Goal: Information Seeking & Learning: Learn about a topic

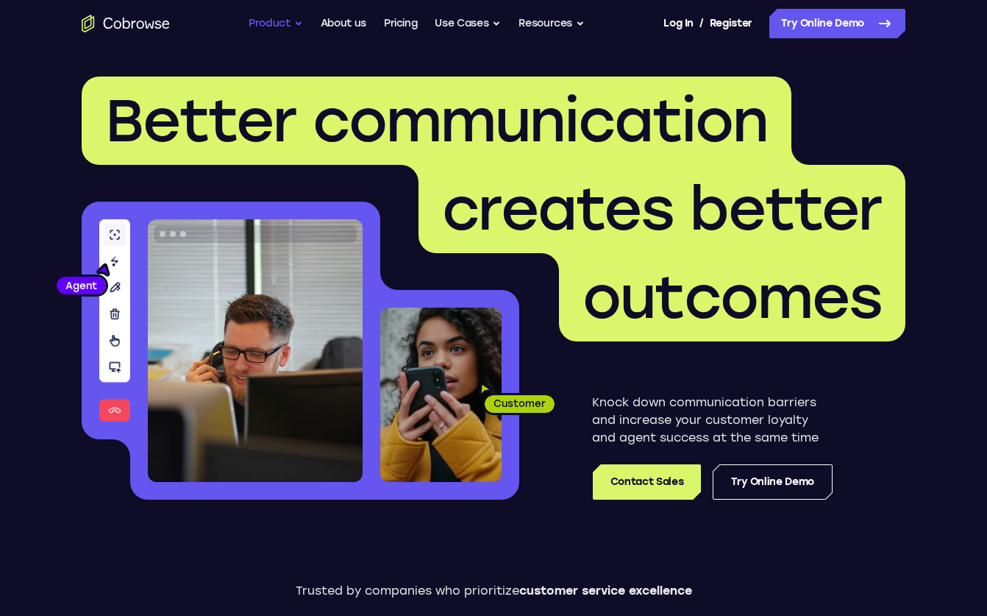
click at [285, 22] on button "Product" at bounding box center [276, 23] width 54 height 29
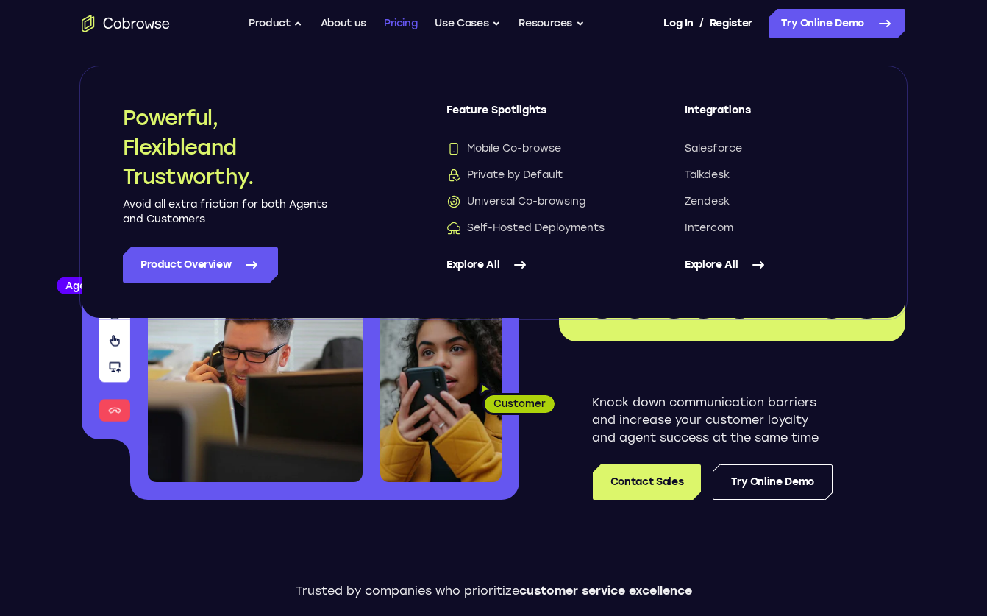
click at [402, 24] on link "Pricing" at bounding box center [401, 23] width 34 height 29
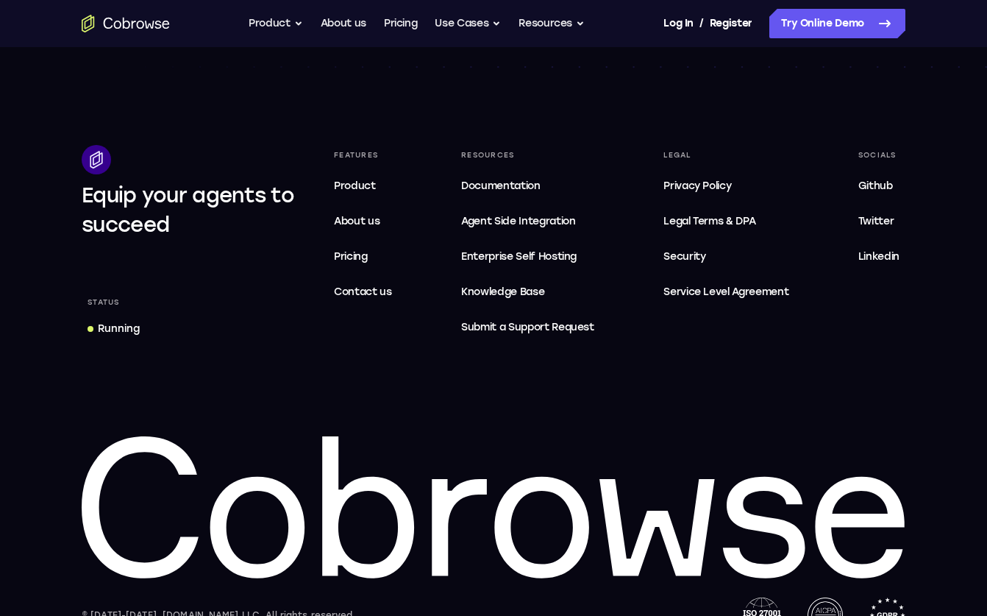
scroll to position [2566, 0]
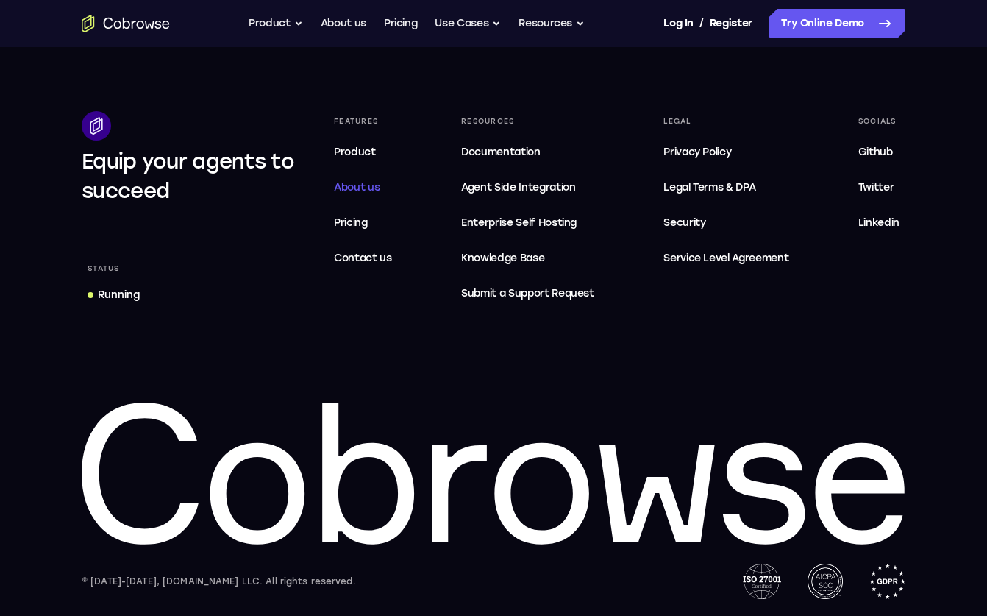
click at [357, 188] on span "About us" at bounding box center [357, 187] width 46 height 13
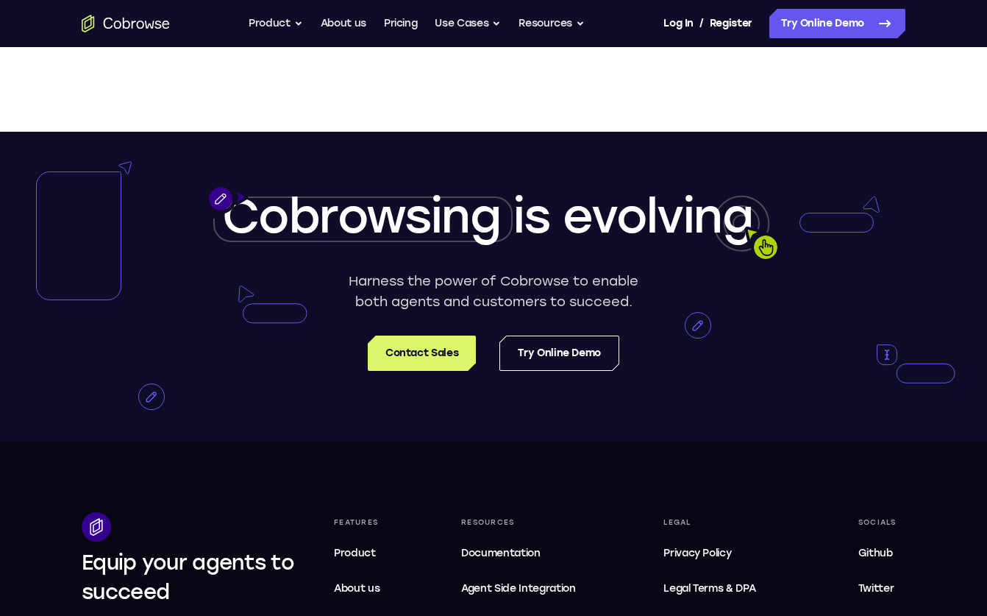
scroll to position [2900, 0]
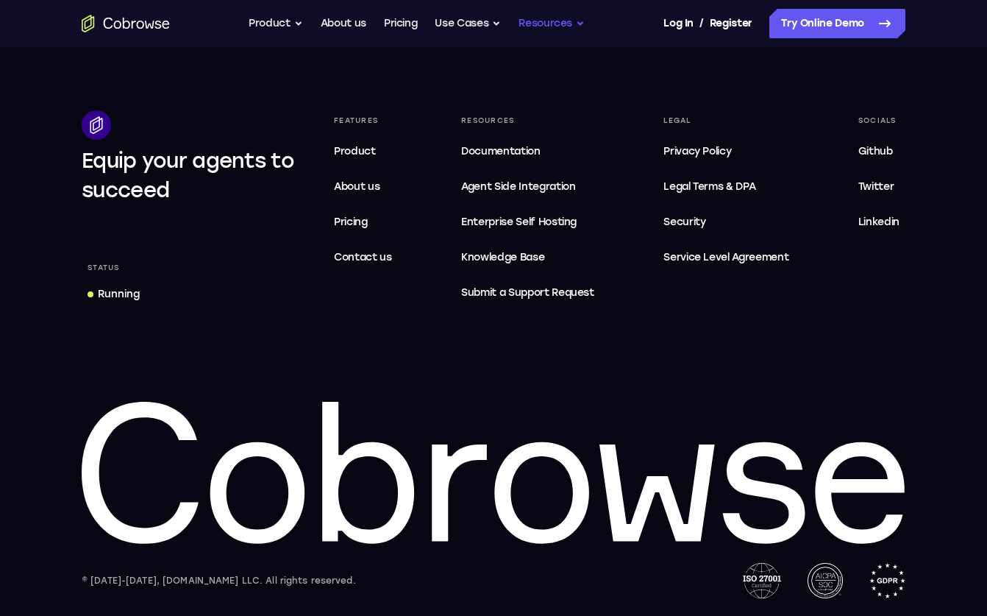
click at [565, 25] on button "Resources" at bounding box center [552, 23] width 66 height 29
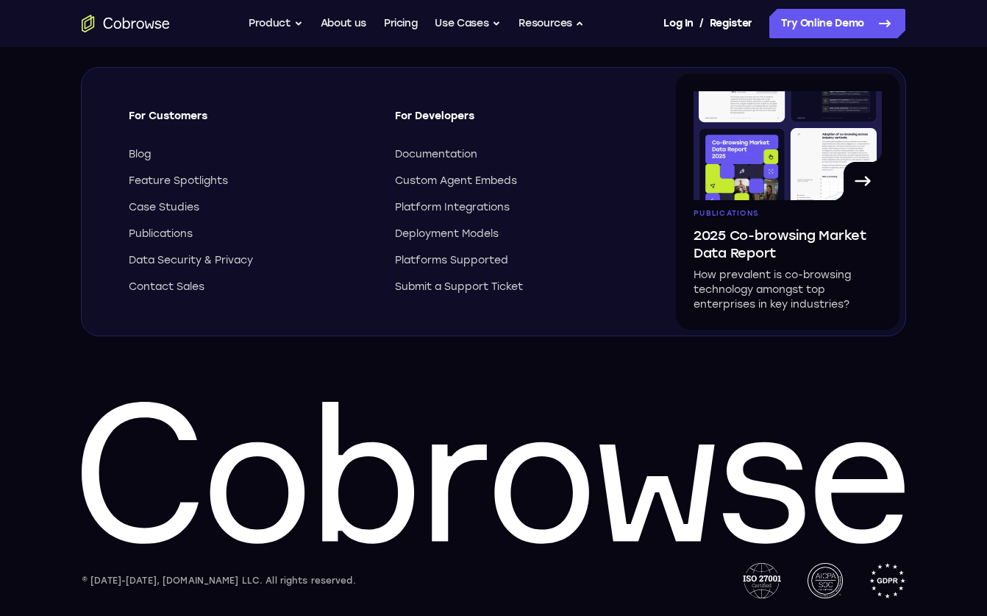
click at [687, 436] on icon at bounding box center [494, 473] width 824 height 143
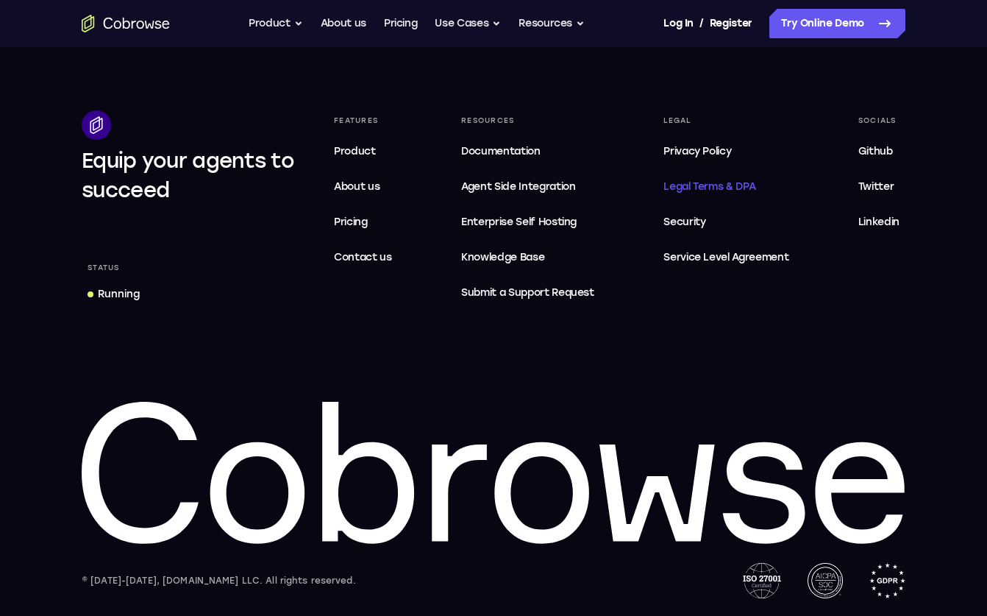
click at [706, 190] on span "Legal Terms & DPA" at bounding box center [709, 186] width 92 height 13
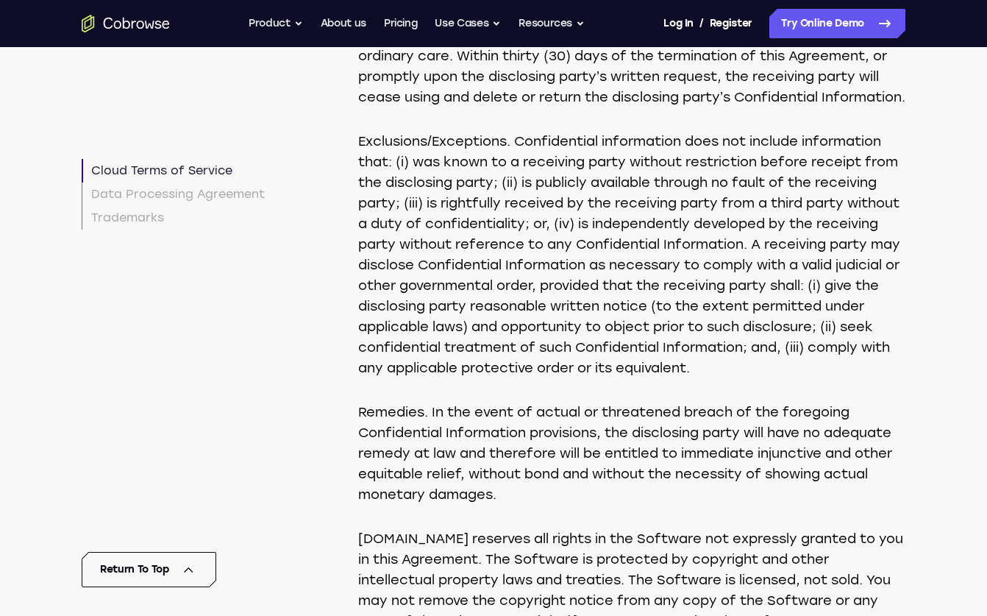
scroll to position [1834, 0]
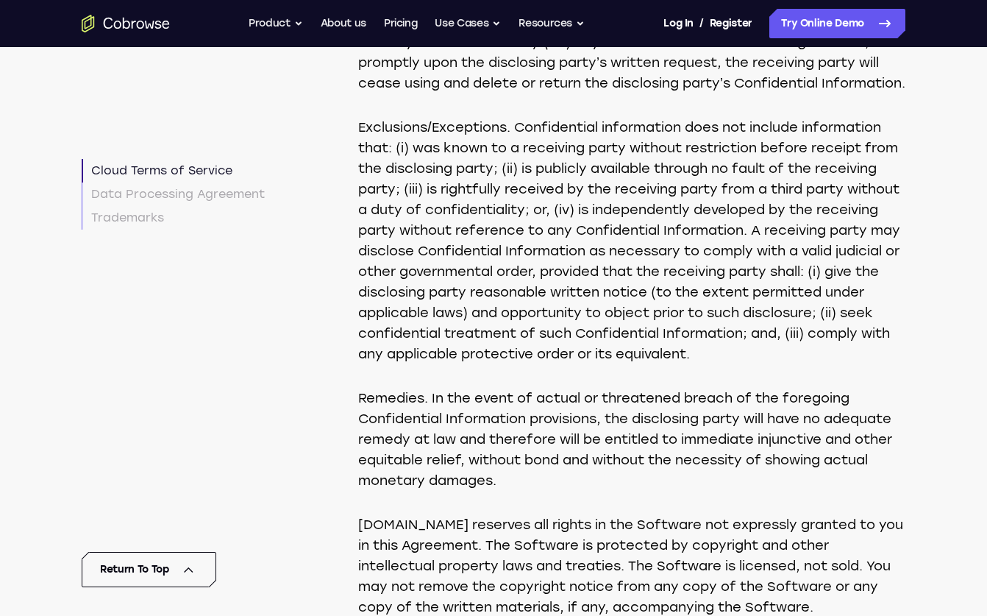
click at [706, 135] on div "Cloud Terms of Service Cobrowse.io LLC (“Cobrowse.io”), a duly registered compa…" at bounding box center [631, 549] width 547 height 4248
click at [177, 198] on link "Data Processing Agreement" at bounding box center [173, 194] width 183 height 24
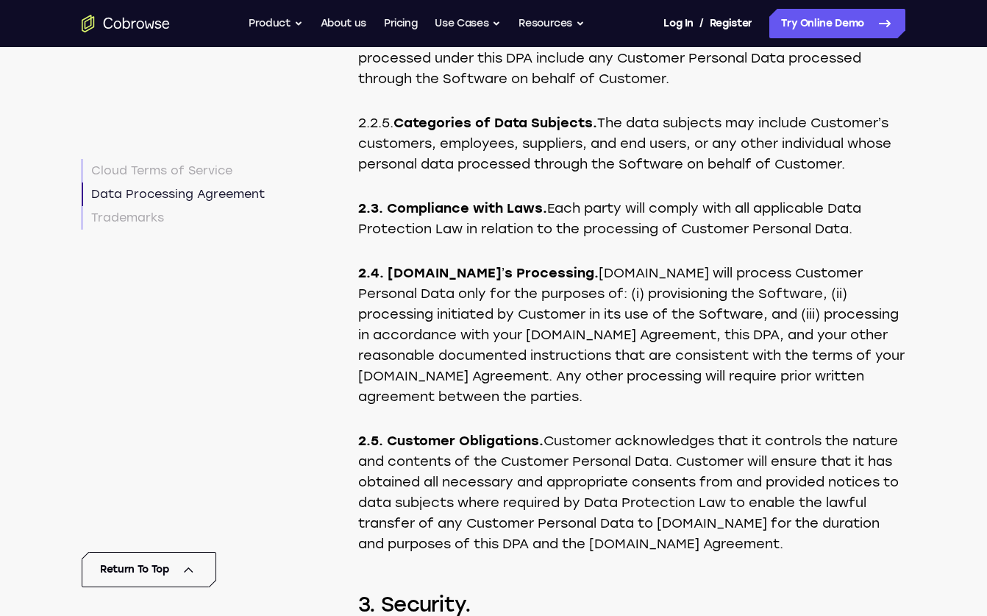
click at [517, 368] on p "2.4. Cobrowse.io’s Processing. Cobrowse.io will process Customer Personal Data …" at bounding box center [631, 335] width 547 height 144
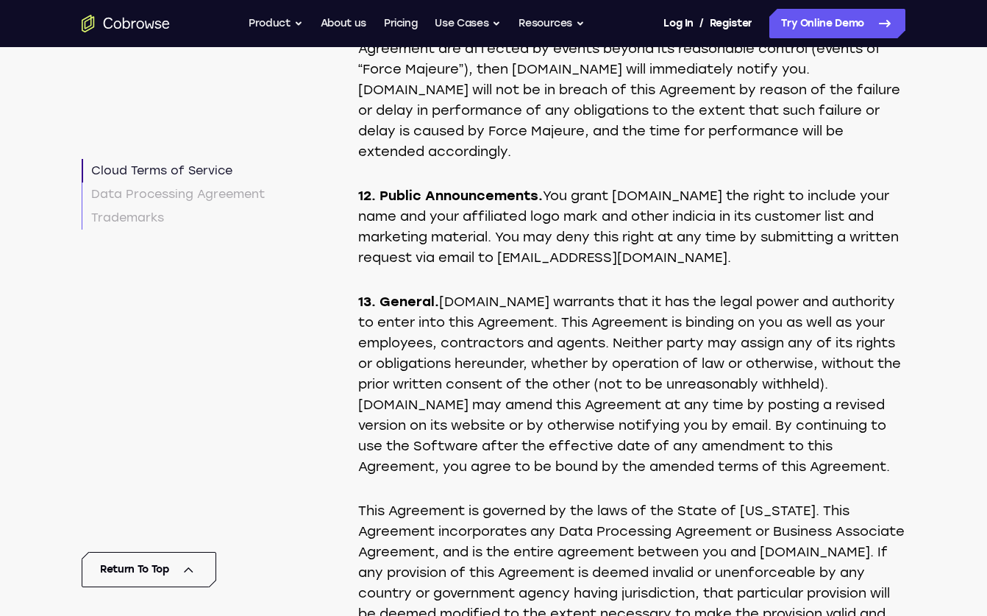
scroll to position [3862, 0]
